Goal: Transaction & Acquisition: Book appointment/travel/reservation

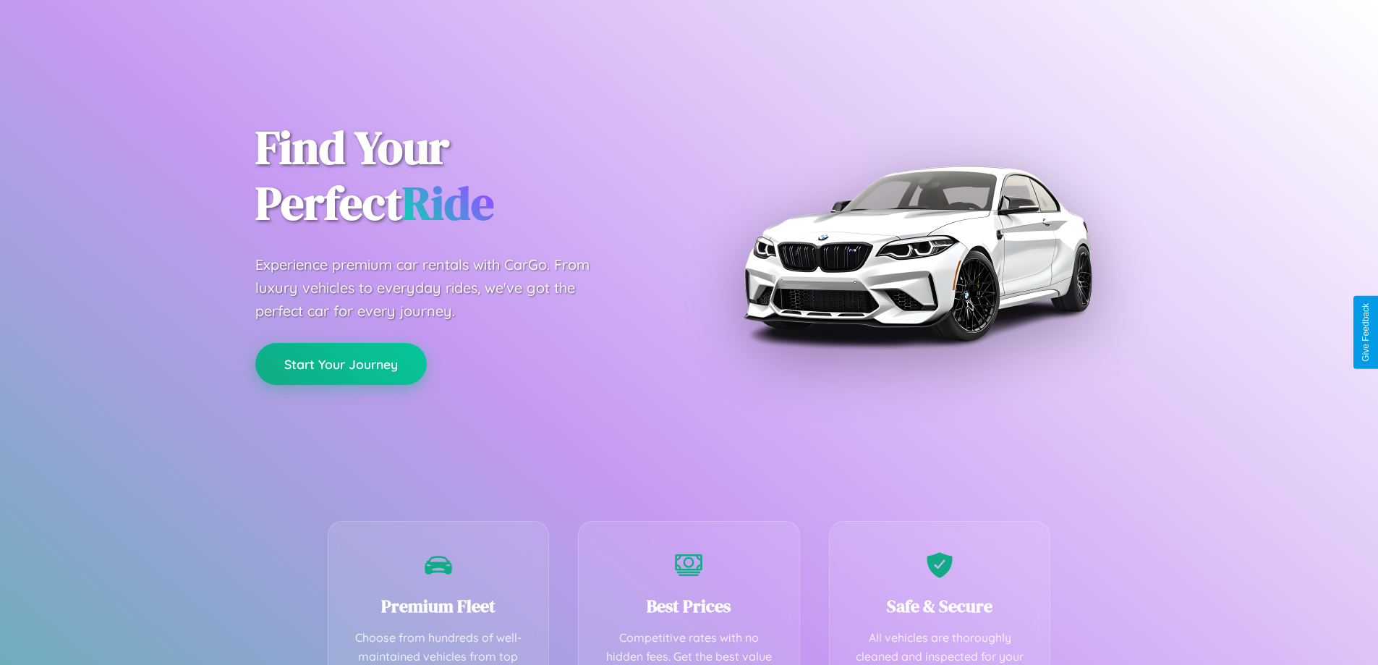
click at [341, 364] on button "Start Your Journey" at bounding box center [340, 364] width 171 height 42
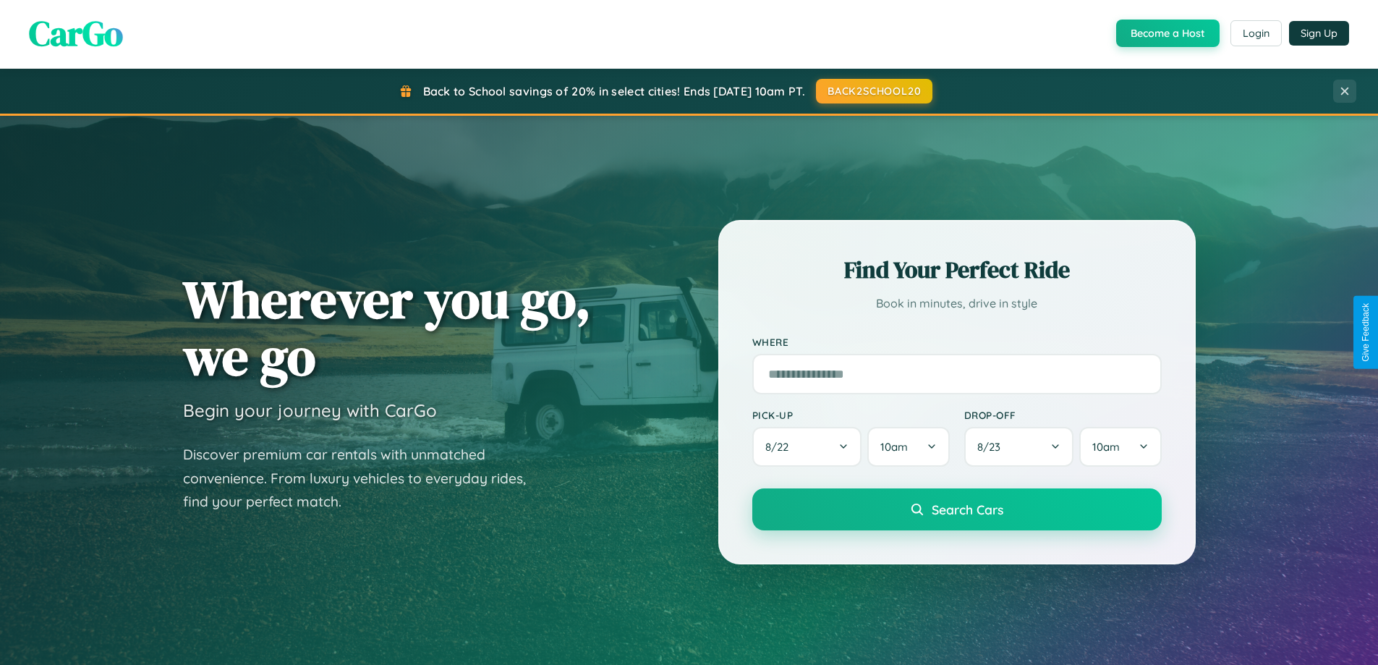
scroll to position [43, 0]
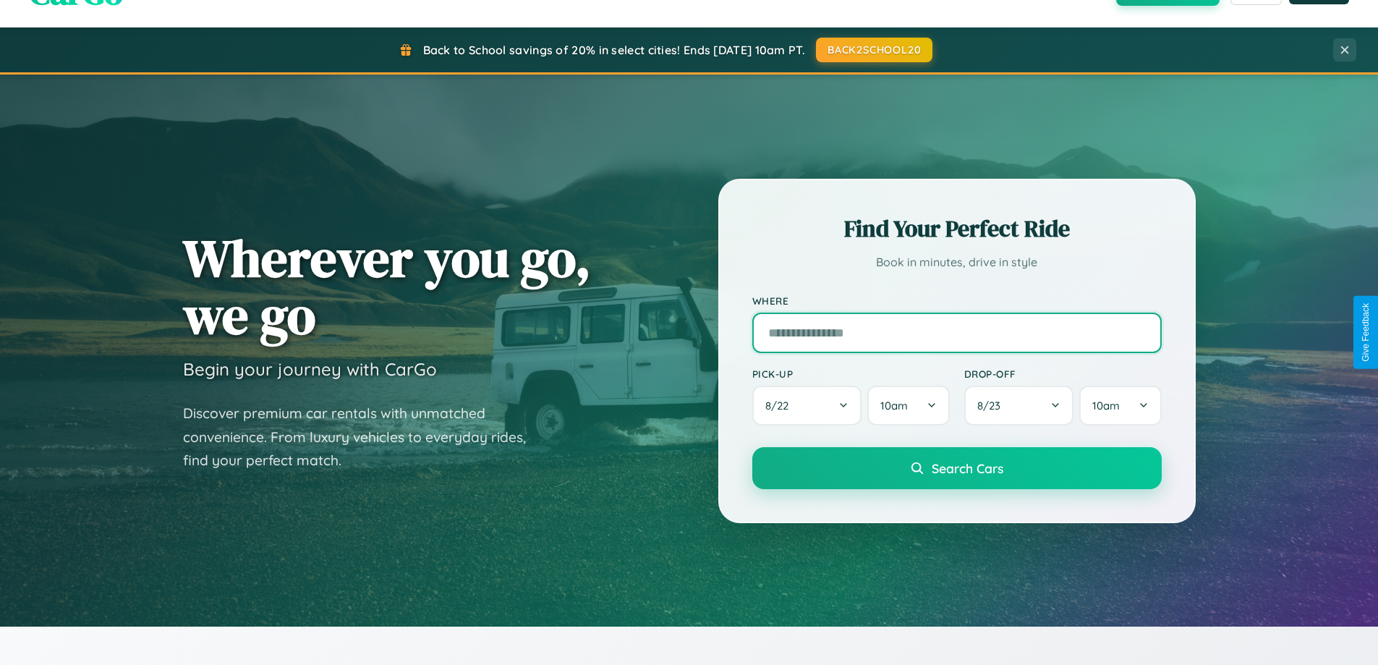
click at [956, 332] on input "text" at bounding box center [956, 332] width 409 height 40
type input "**********"
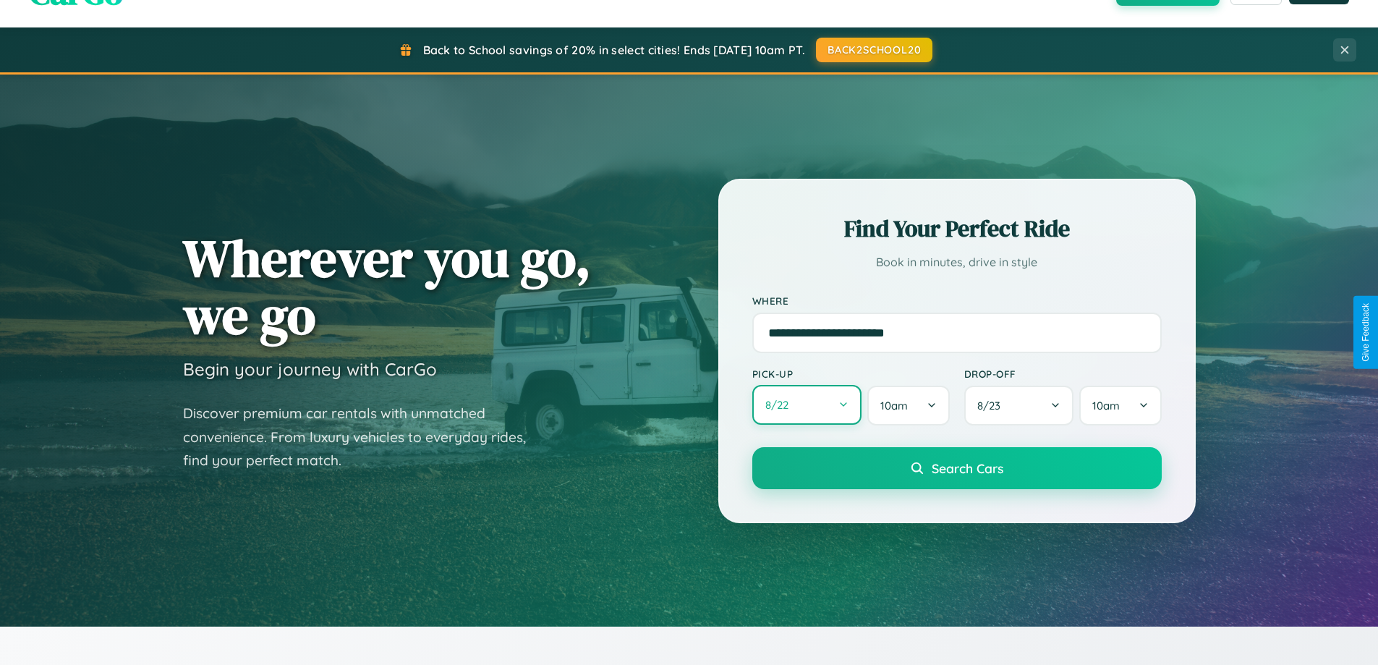
click at [806, 405] on button "8 / 22" at bounding box center [807, 405] width 110 height 40
select select "*"
select select "****"
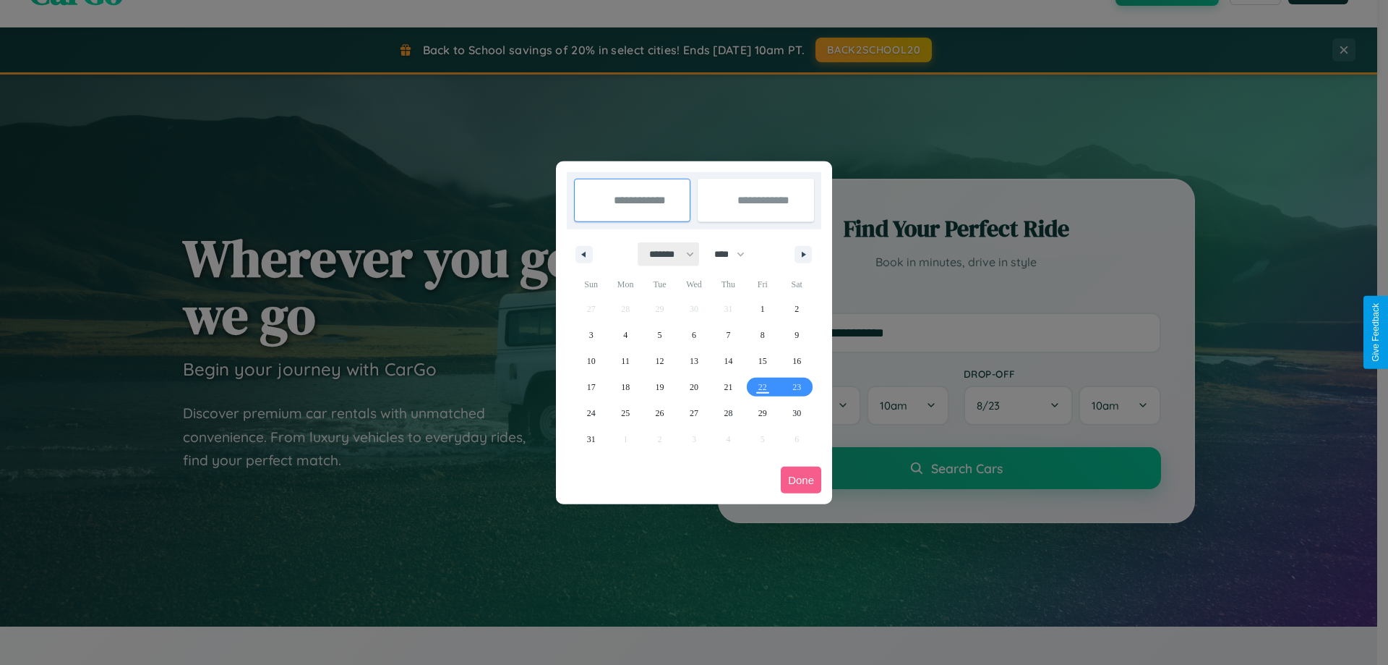
drag, startPoint x: 665, startPoint y: 254, endPoint x: 694, endPoint y: 290, distance: 46.3
click at [665, 254] on select "******* ******** ***** ***** *** **** **** ****** ********* ******* ******** **…" at bounding box center [669, 254] width 61 height 24
select select "*"
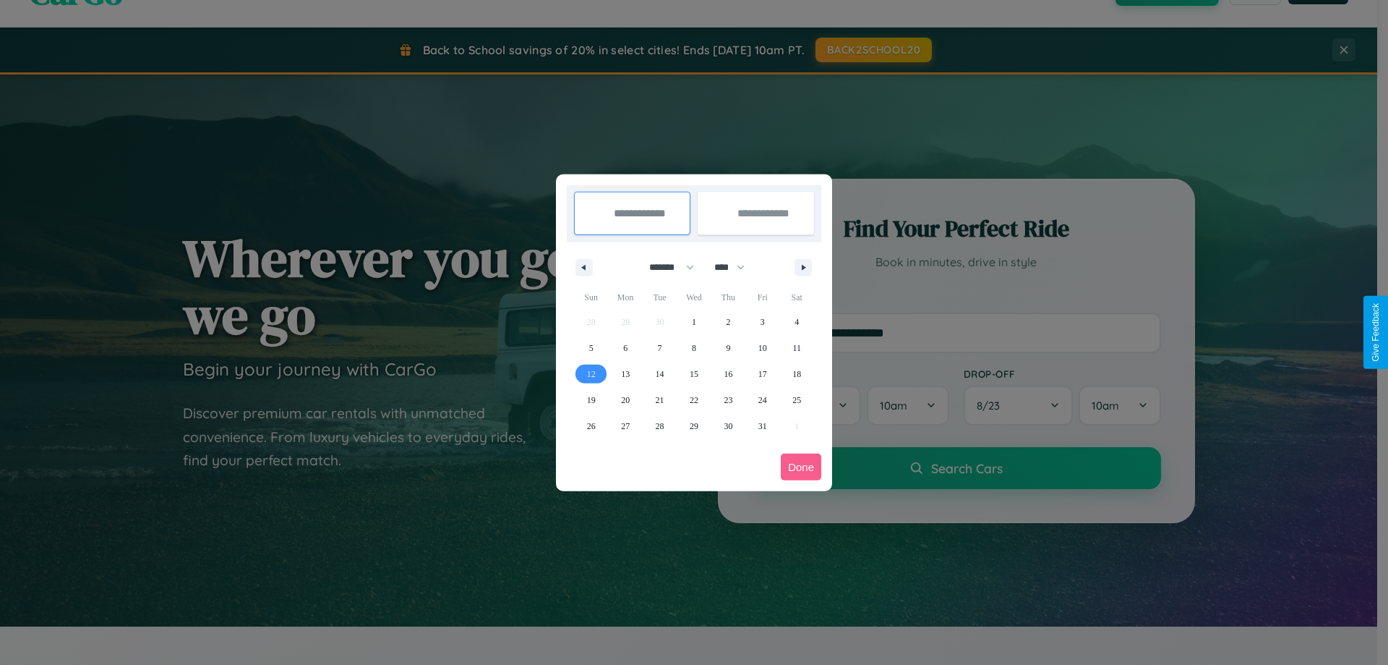
click at [591, 373] on span "12" at bounding box center [591, 374] width 9 height 26
type input "**********"
click at [659, 373] on span "14" at bounding box center [660, 374] width 9 height 26
type input "**********"
click at [801, 466] on button "Done" at bounding box center [801, 466] width 40 height 27
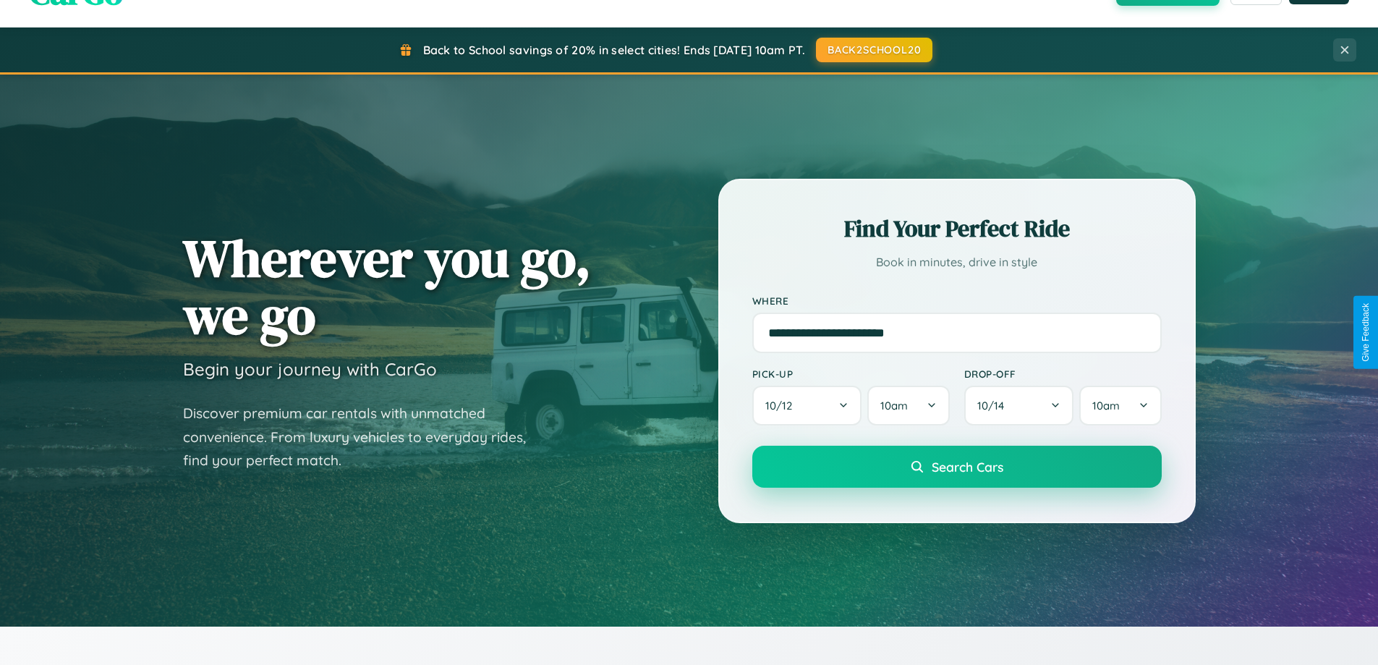
click at [956, 466] on span "Search Cars" at bounding box center [967, 466] width 72 height 16
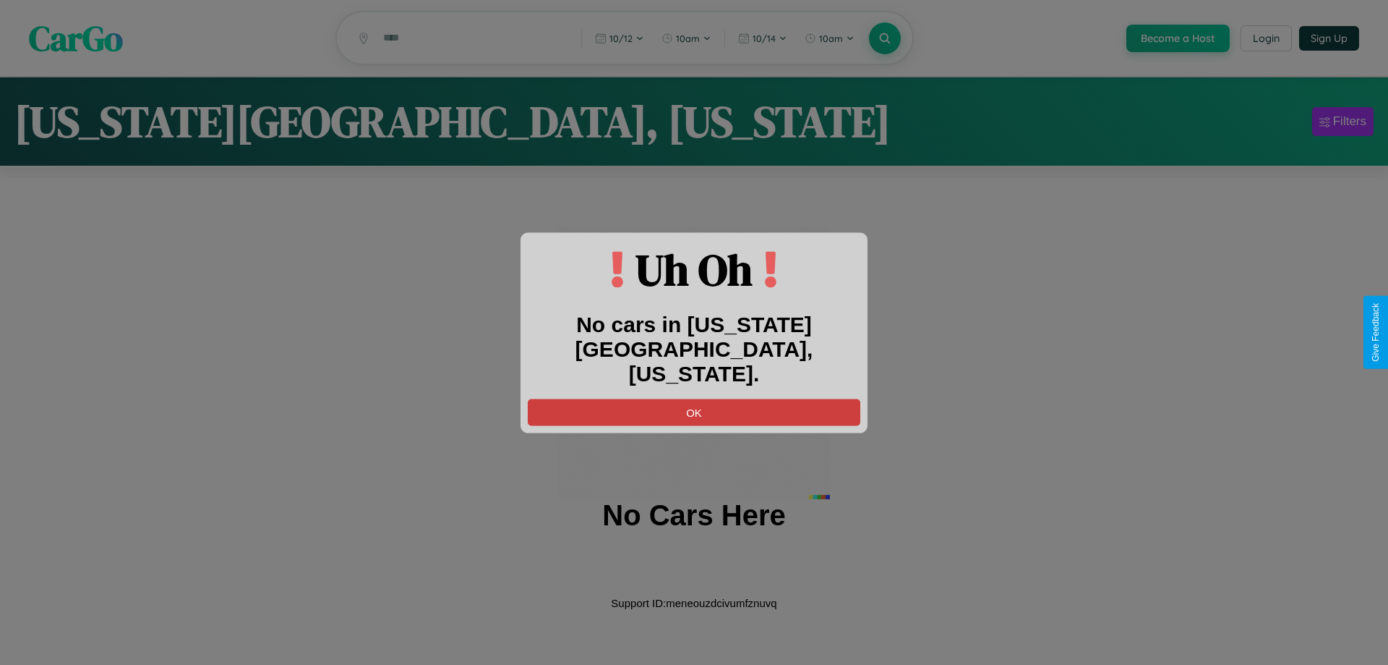
click at [694, 399] on button "OK" at bounding box center [694, 411] width 333 height 27
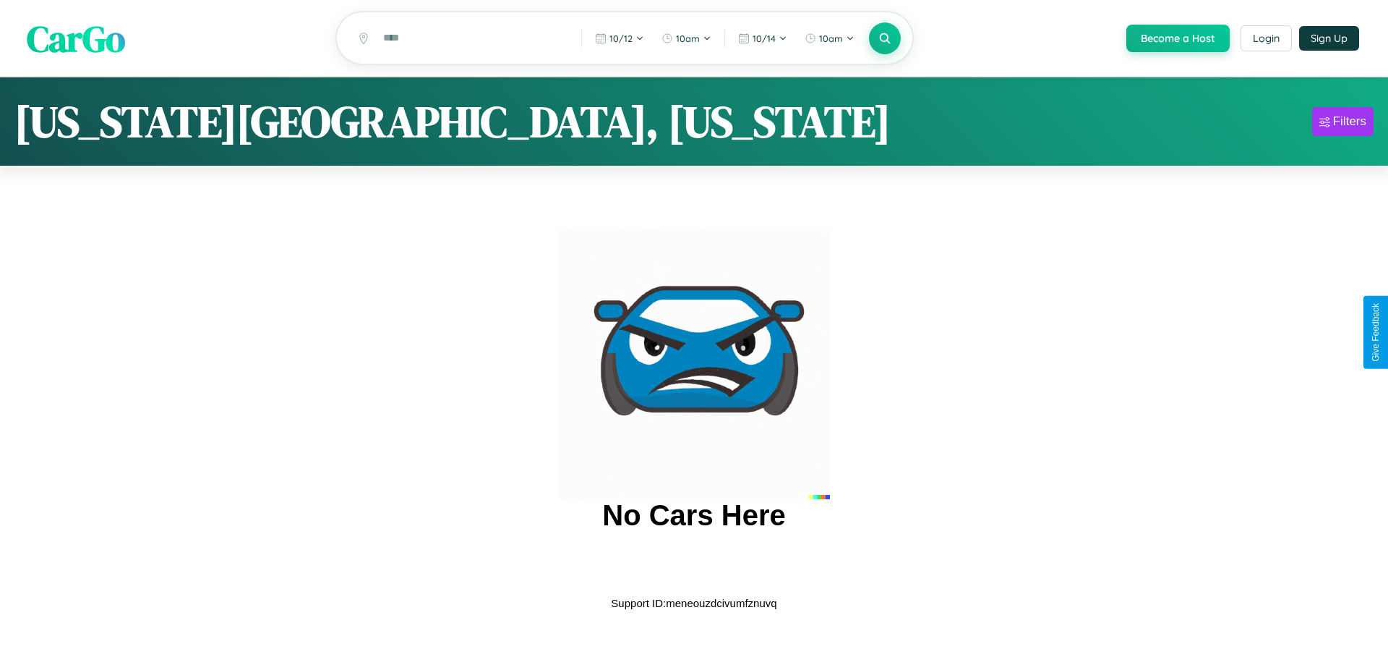
click at [76, 39] on span "CarGo" at bounding box center [76, 38] width 98 height 50
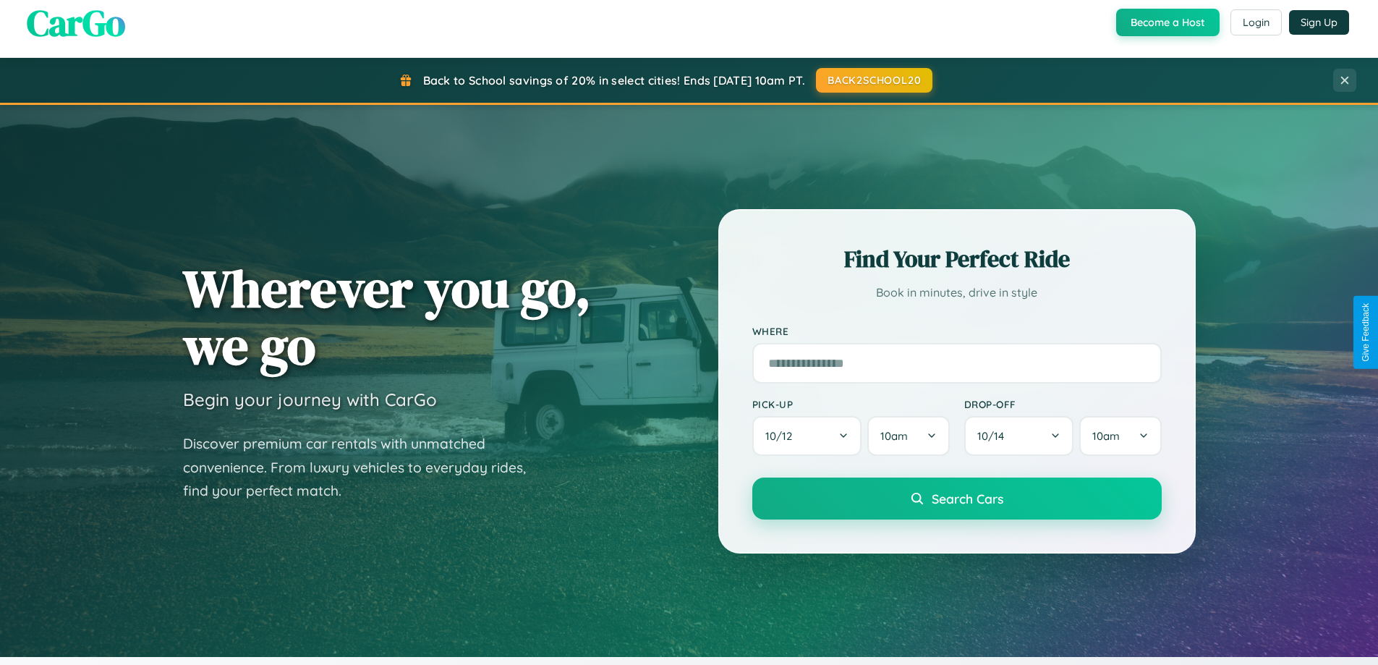
scroll to position [2783, 0]
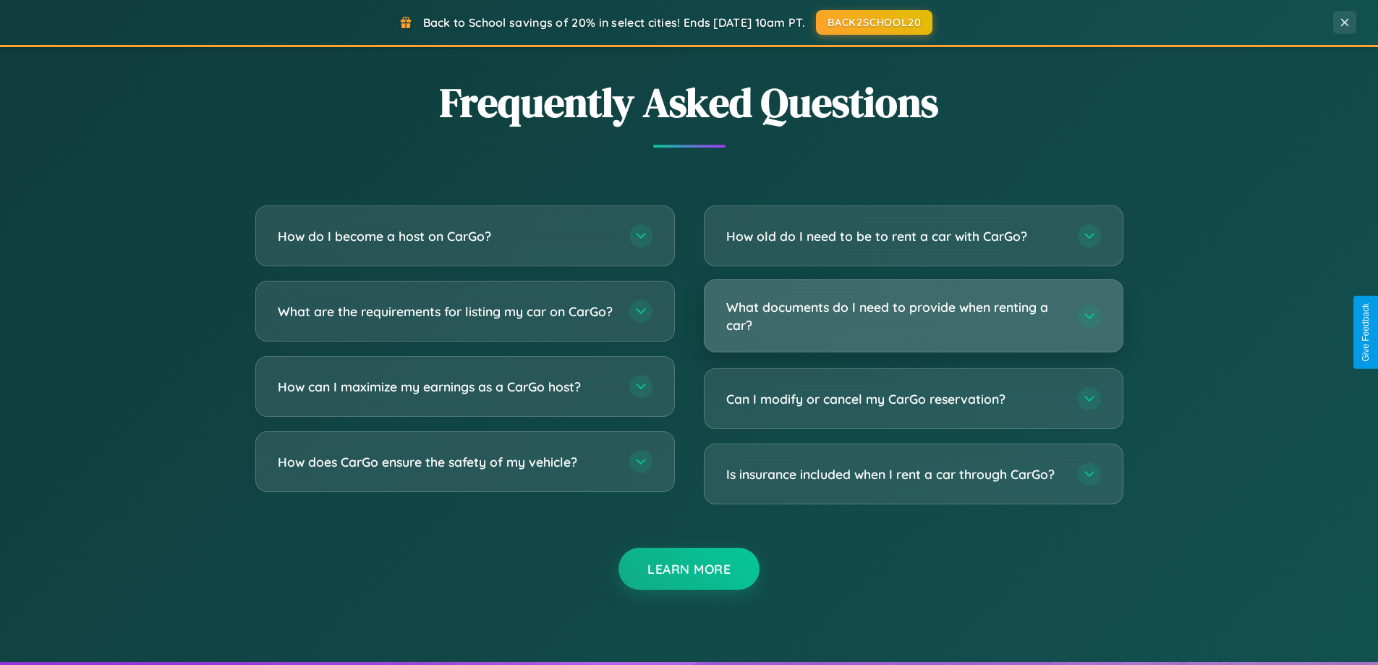
click at [913, 317] on h3 "What documents do I need to provide when renting a car?" at bounding box center [894, 315] width 337 height 35
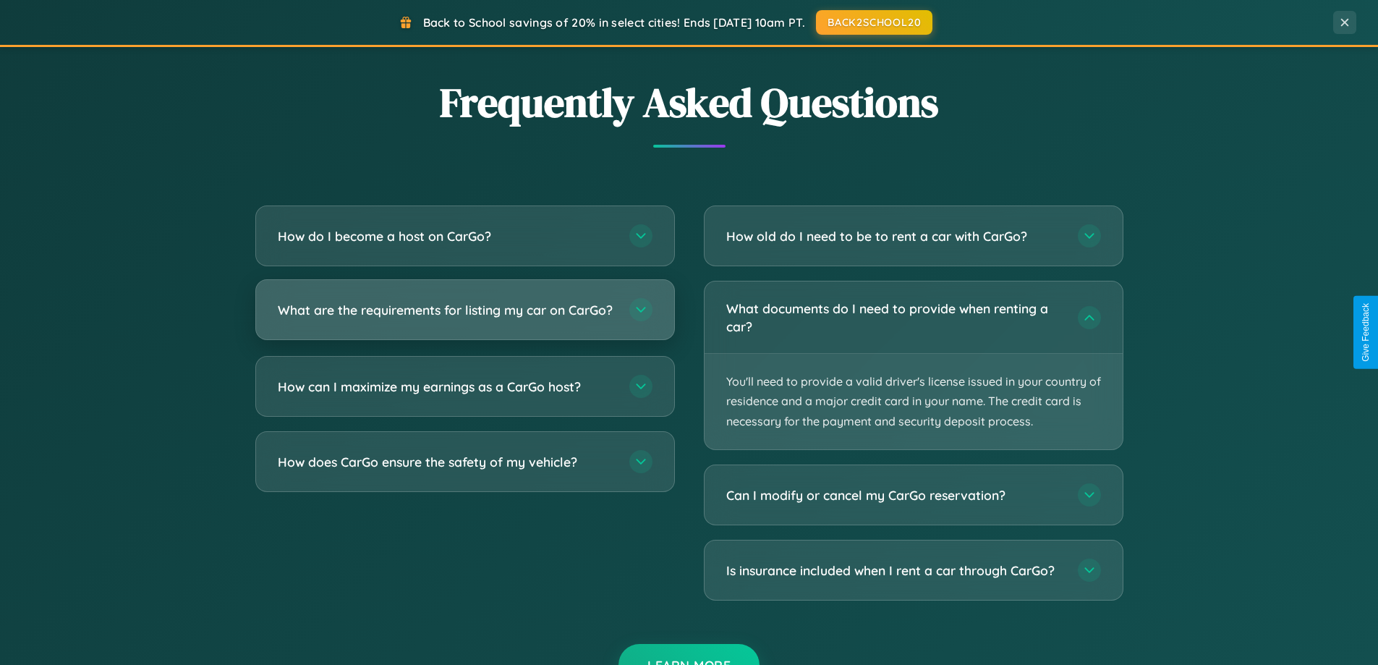
click at [464, 317] on h3 "What are the requirements for listing my car on CarGo?" at bounding box center [446, 310] width 337 height 18
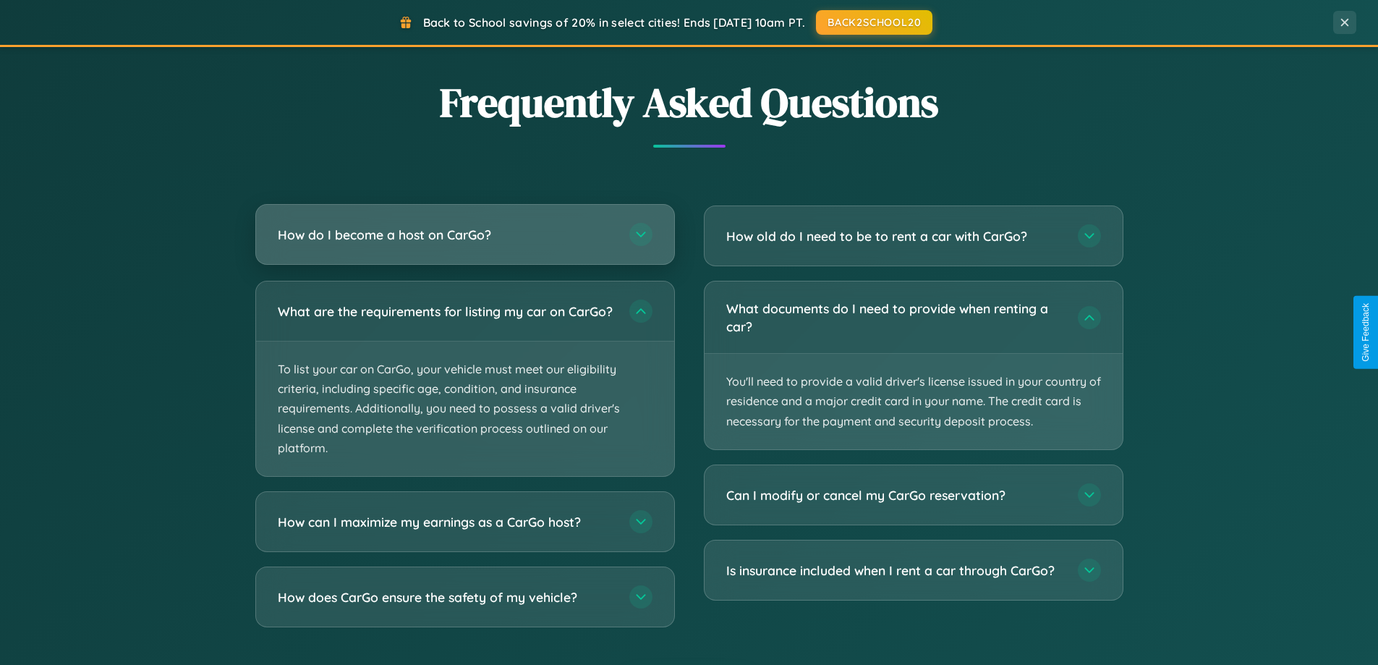
click at [464, 235] on h3 "How do I become a host on CarGo?" at bounding box center [446, 235] width 337 height 18
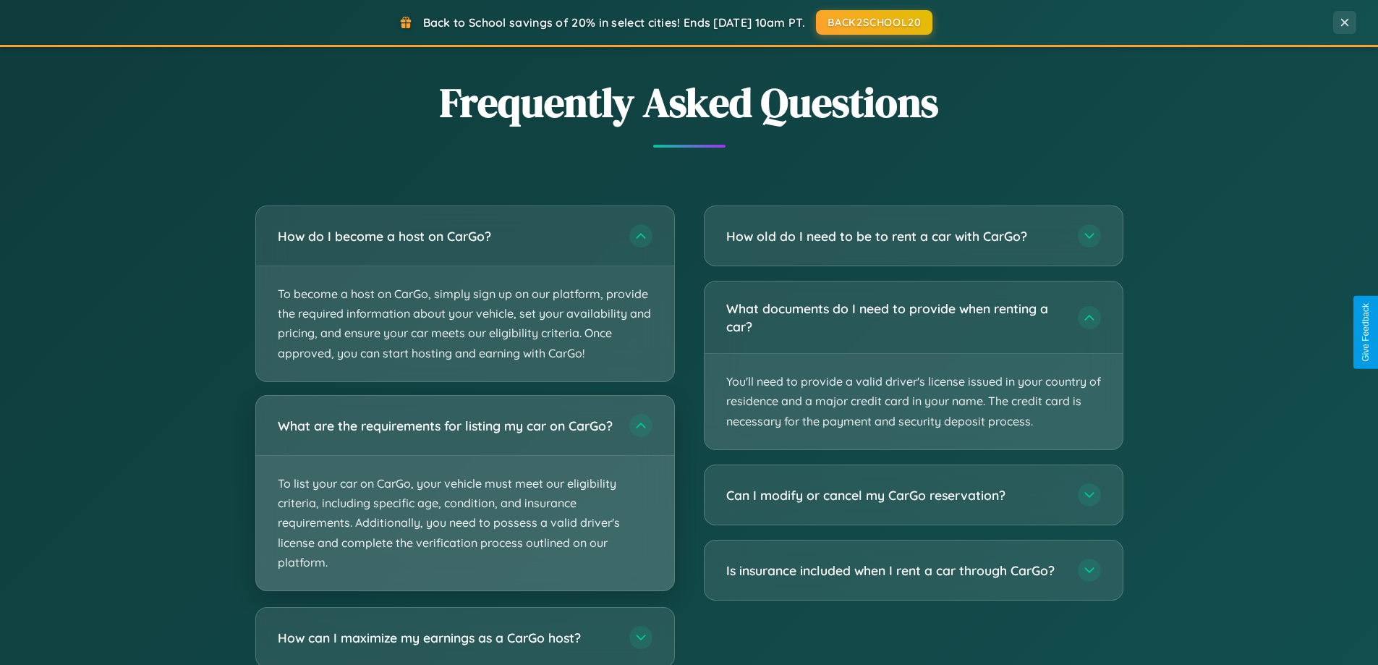
click at [464, 500] on p "To list your car on CarGo, your vehicle must meet our eligibility criteria, inc…" at bounding box center [465, 523] width 418 height 135
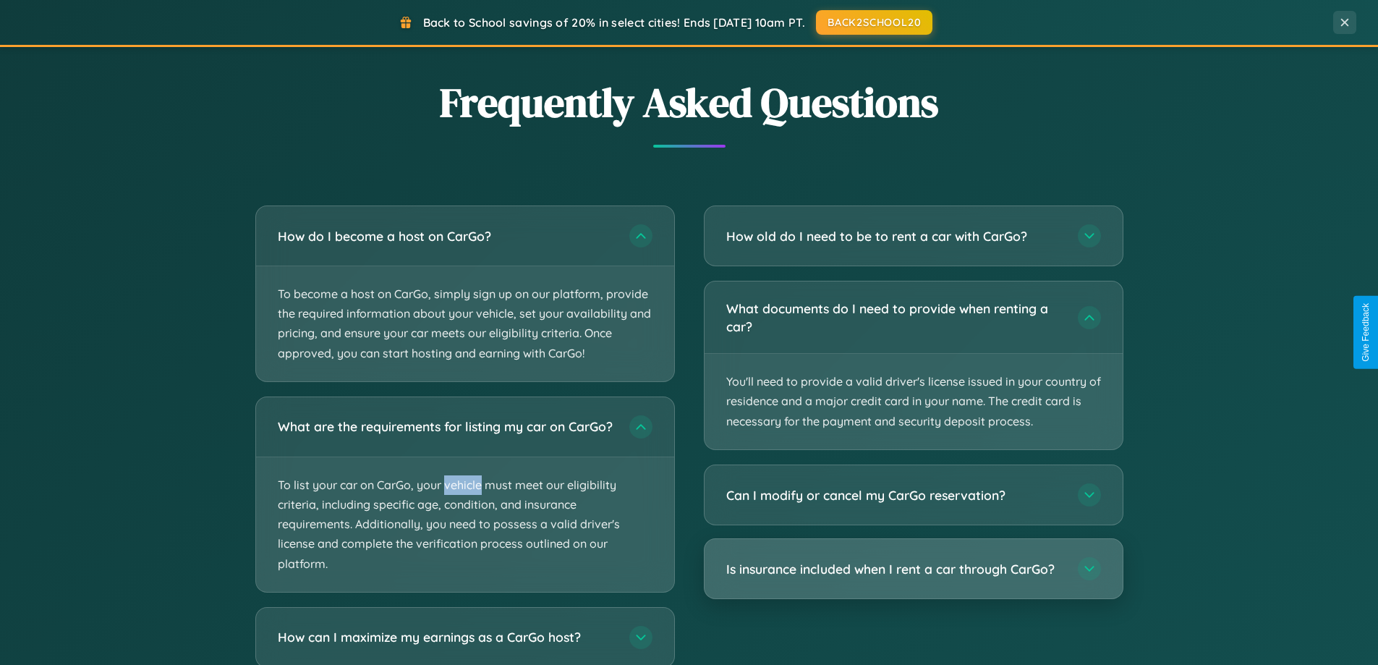
click at [913, 568] on h3 "Is insurance included when I rent a car through CarGo?" at bounding box center [894, 569] width 337 height 18
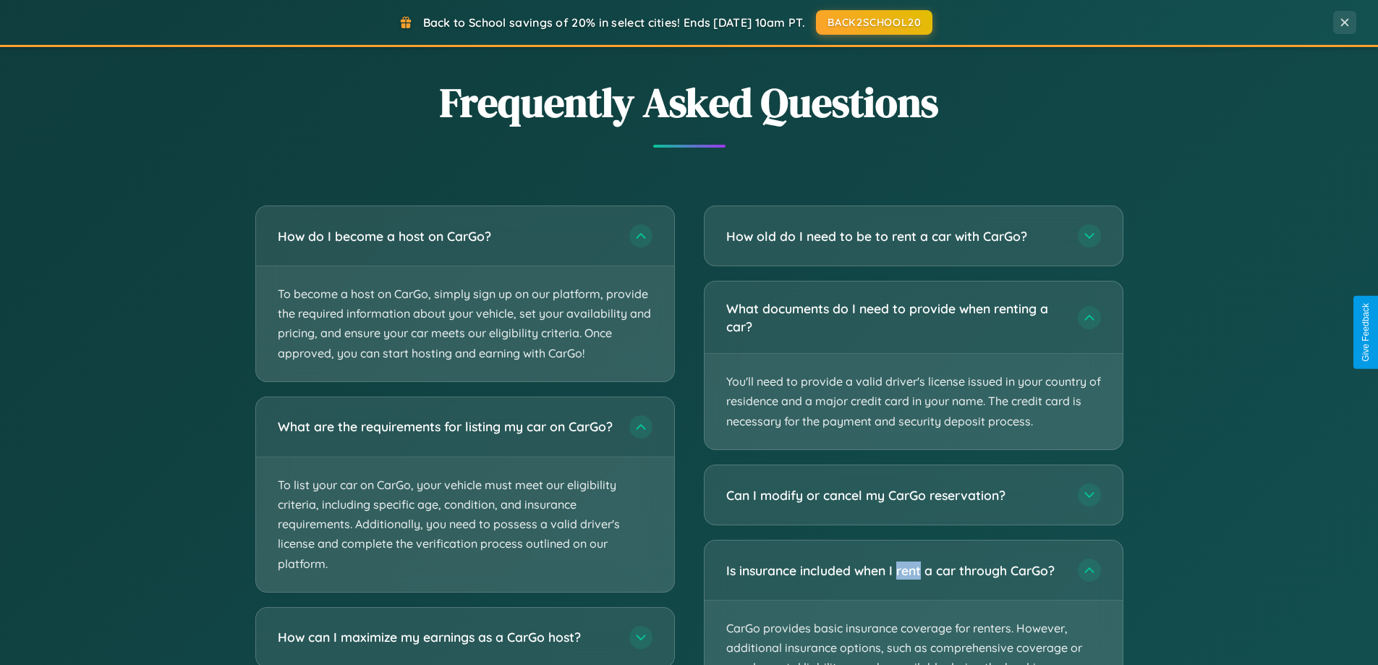
scroll to position [2873, 0]
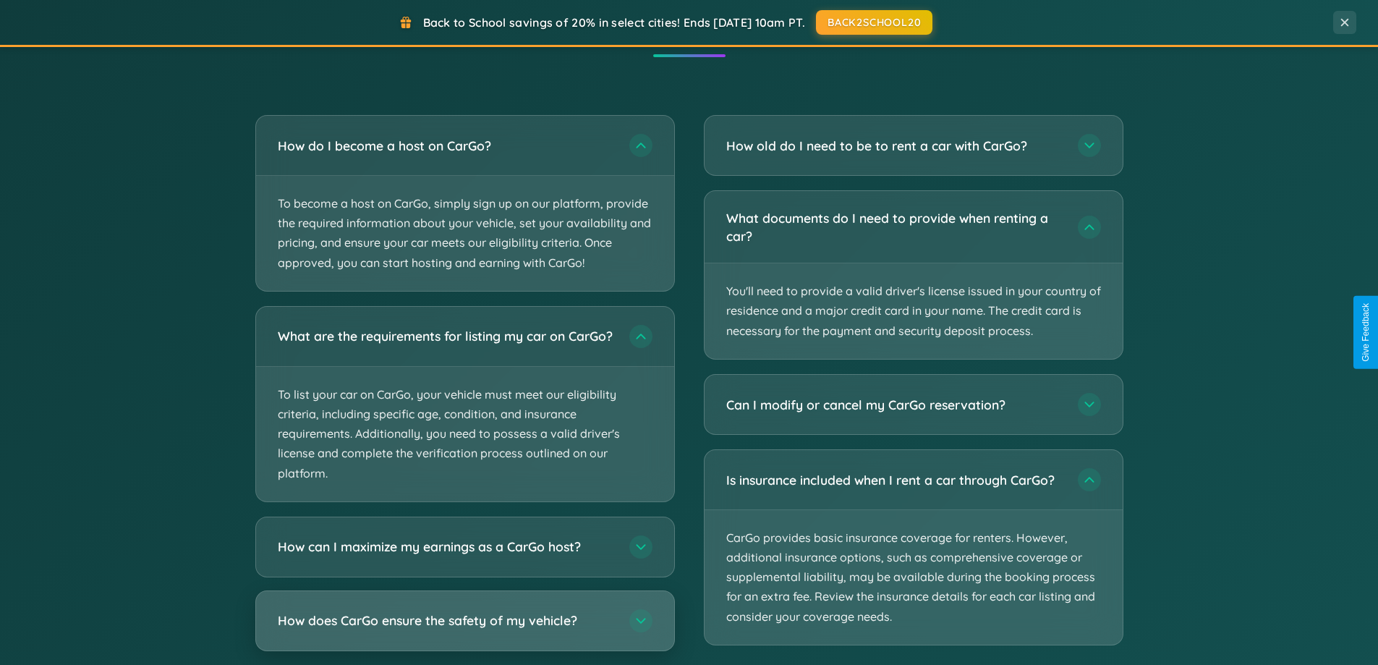
click at [464, 629] on h3 "How does CarGo ensure the safety of my vehicle?" at bounding box center [446, 620] width 337 height 18
